Goal: Information Seeking & Learning: Learn about a topic

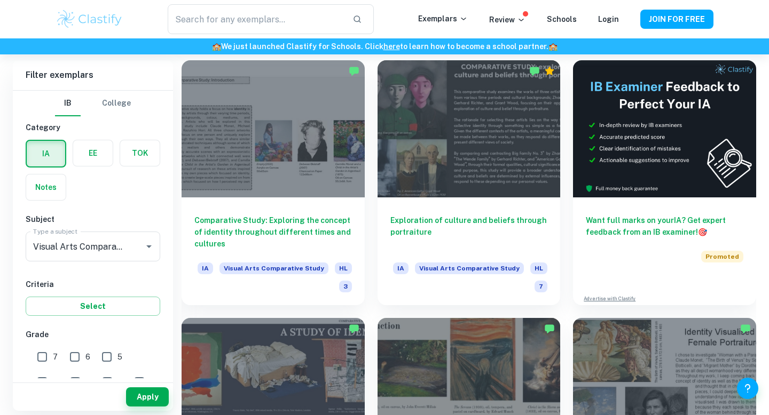
scroll to position [250, 0]
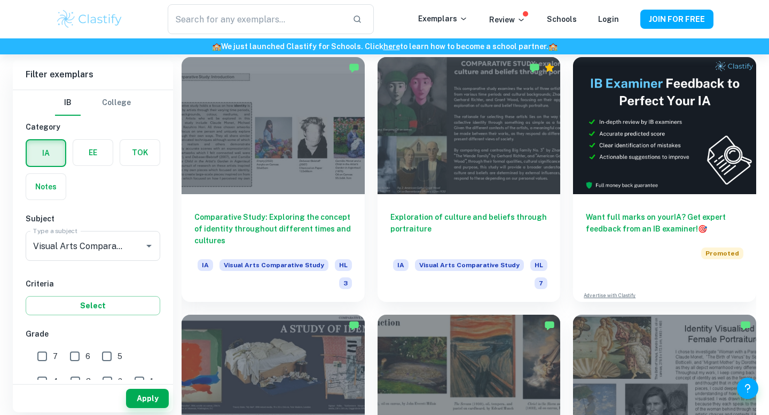
click at [287, 161] on div at bounding box center [273, 125] width 183 height 137
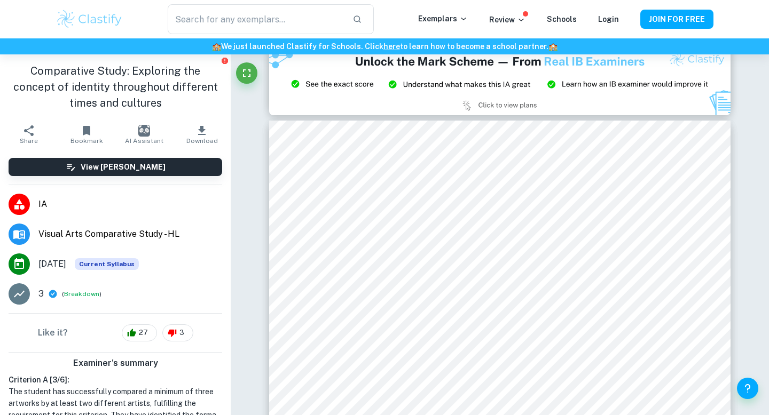
scroll to position [5580, 0]
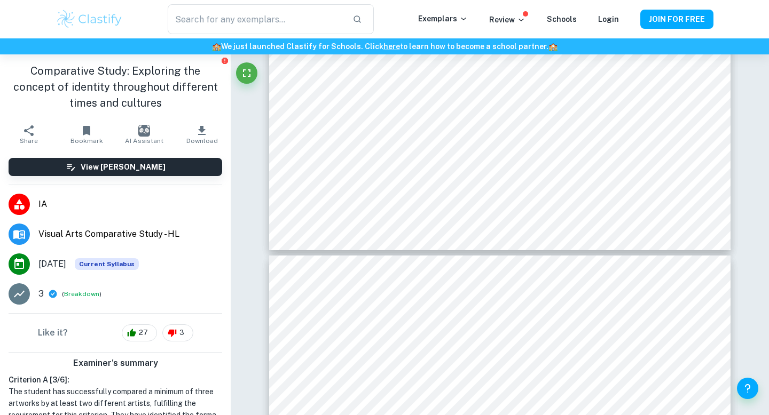
type input "17"
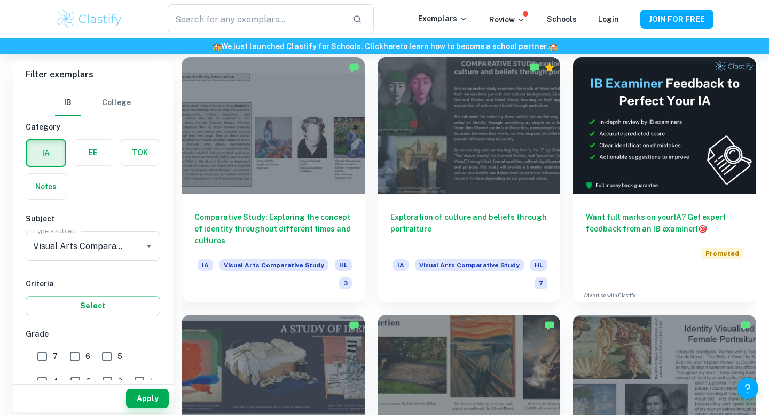
scroll to position [254, 0]
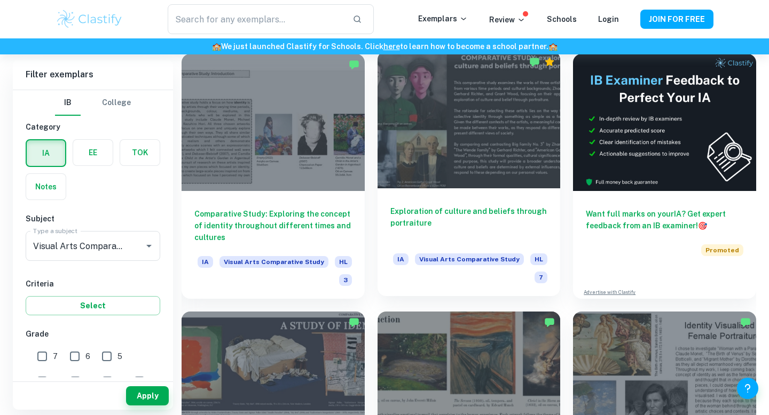
click at [480, 134] on div at bounding box center [468, 119] width 183 height 137
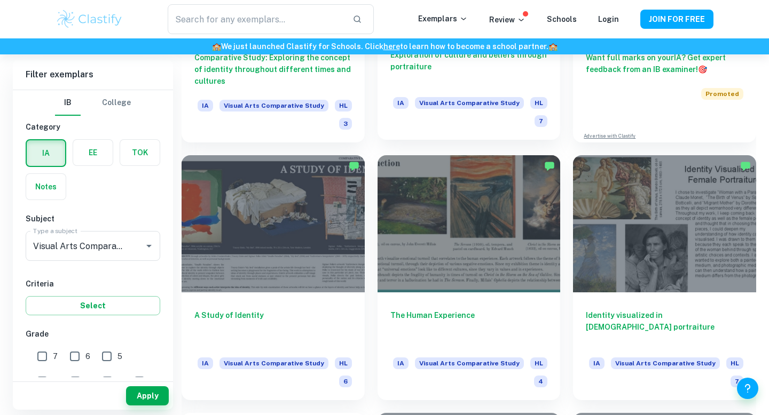
scroll to position [412, 0]
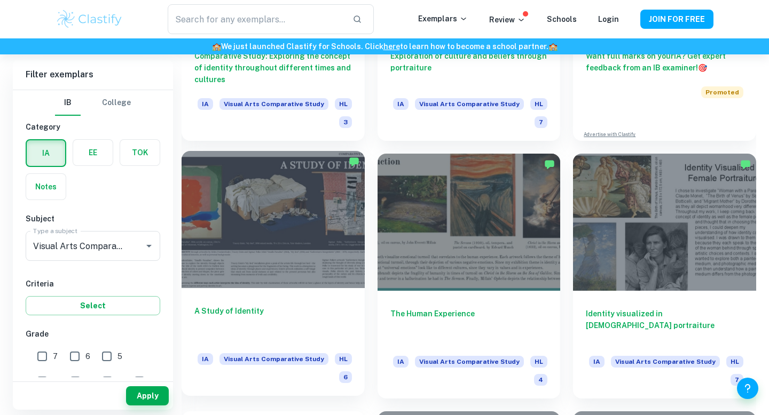
click at [284, 219] on div at bounding box center [273, 219] width 183 height 137
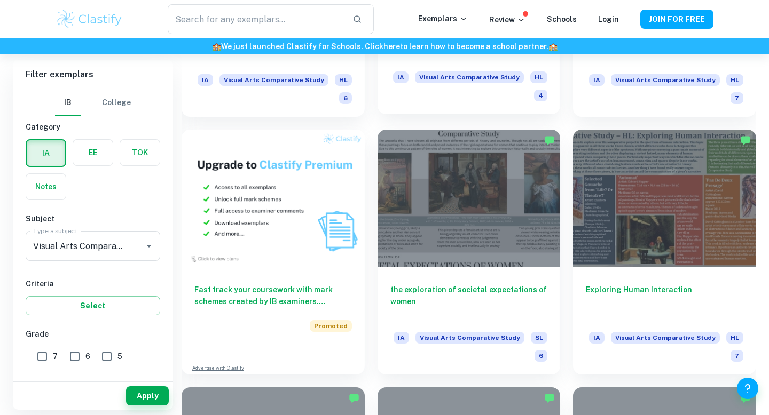
scroll to position [700, 0]
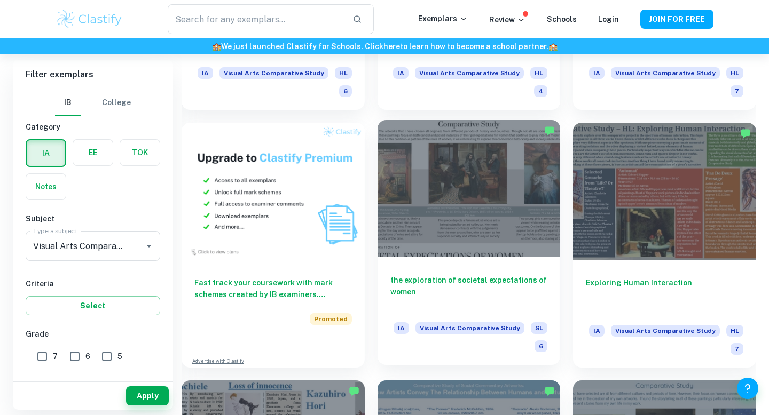
click at [515, 221] on div at bounding box center [468, 188] width 183 height 137
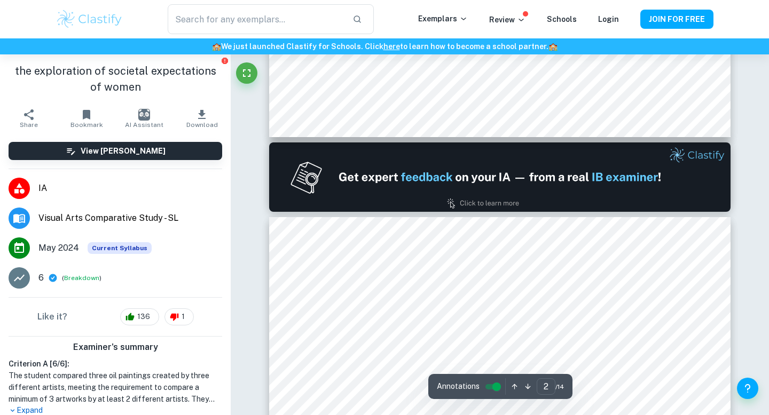
type input "1"
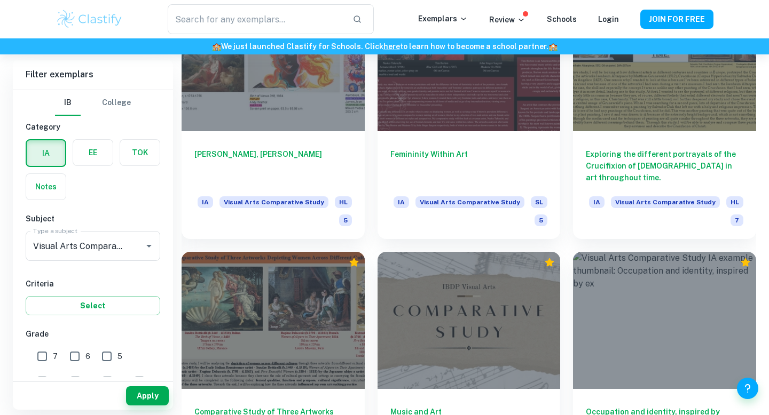
scroll to position [1348, 0]
